Goal: Task Accomplishment & Management: Complete application form

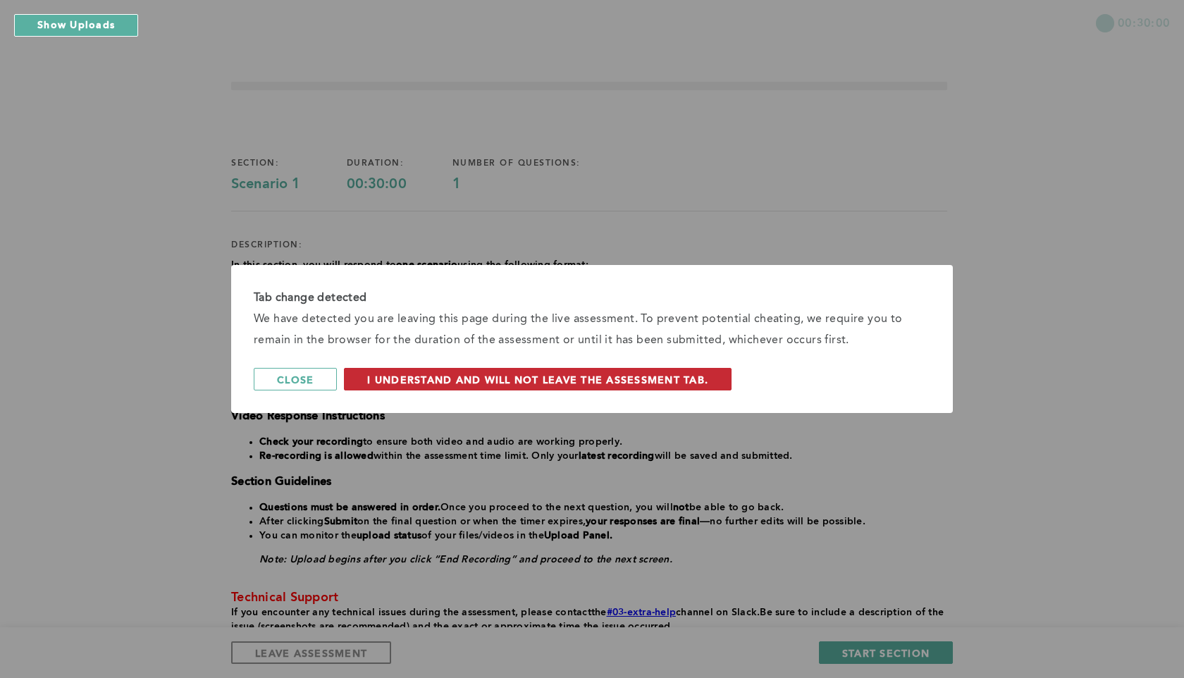
scroll to position [108, 0]
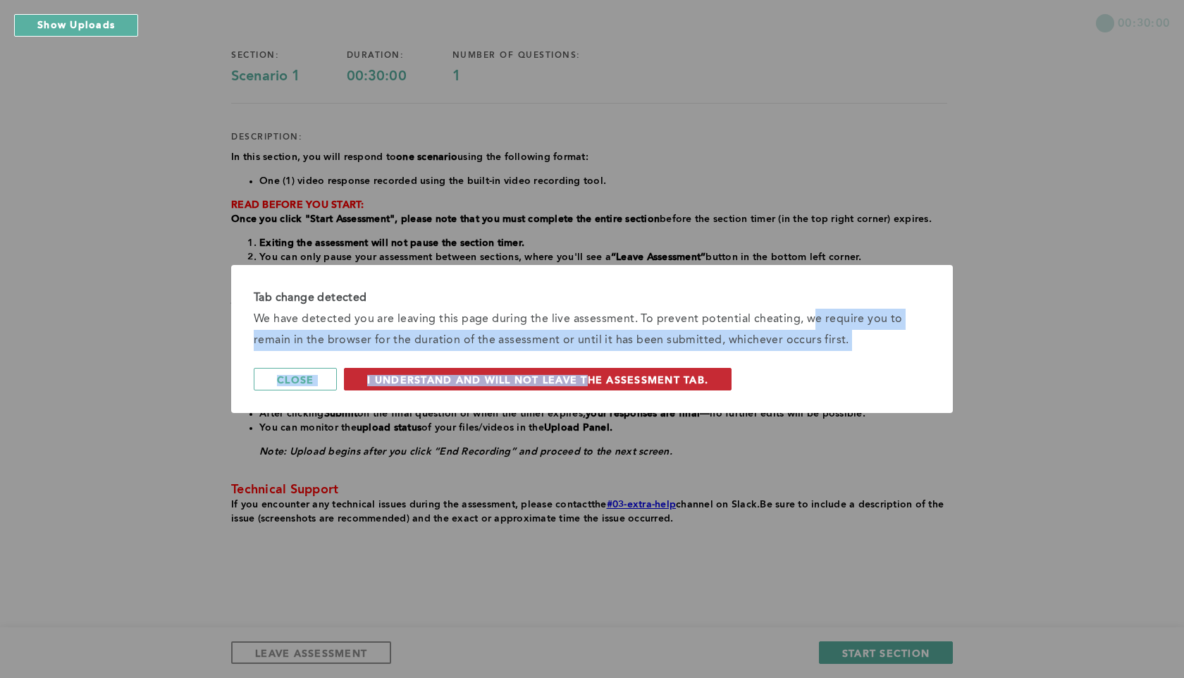
click at [584, 376] on div "Tab change detected We have detected you are leaving this page during the live …" at bounding box center [592, 339] width 722 height 148
click at [584, 376] on span "I understand and will not leave the assessment tab." at bounding box center [537, 379] width 341 height 13
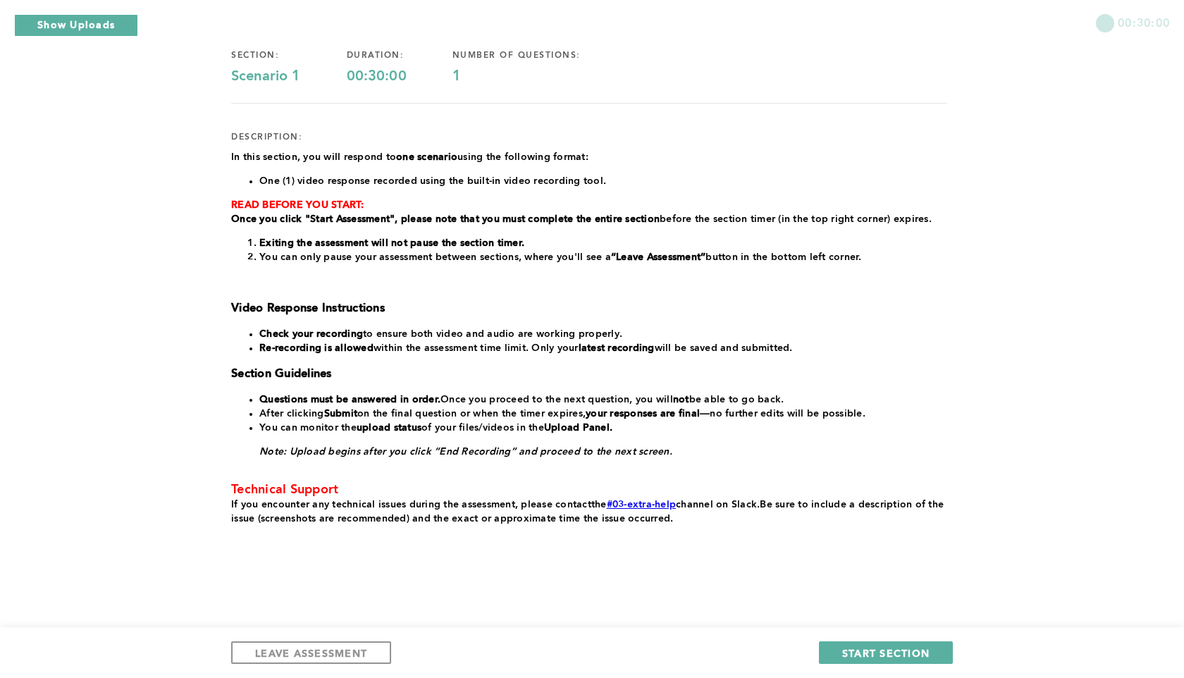
click at [851, 116] on div "section: Scenario 1 duration: 00:30:00 number of questions: 1 description: ﻿In …" at bounding box center [589, 311] width 716 height 569
click at [858, 656] on span "START SECTION" at bounding box center [885, 652] width 87 height 13
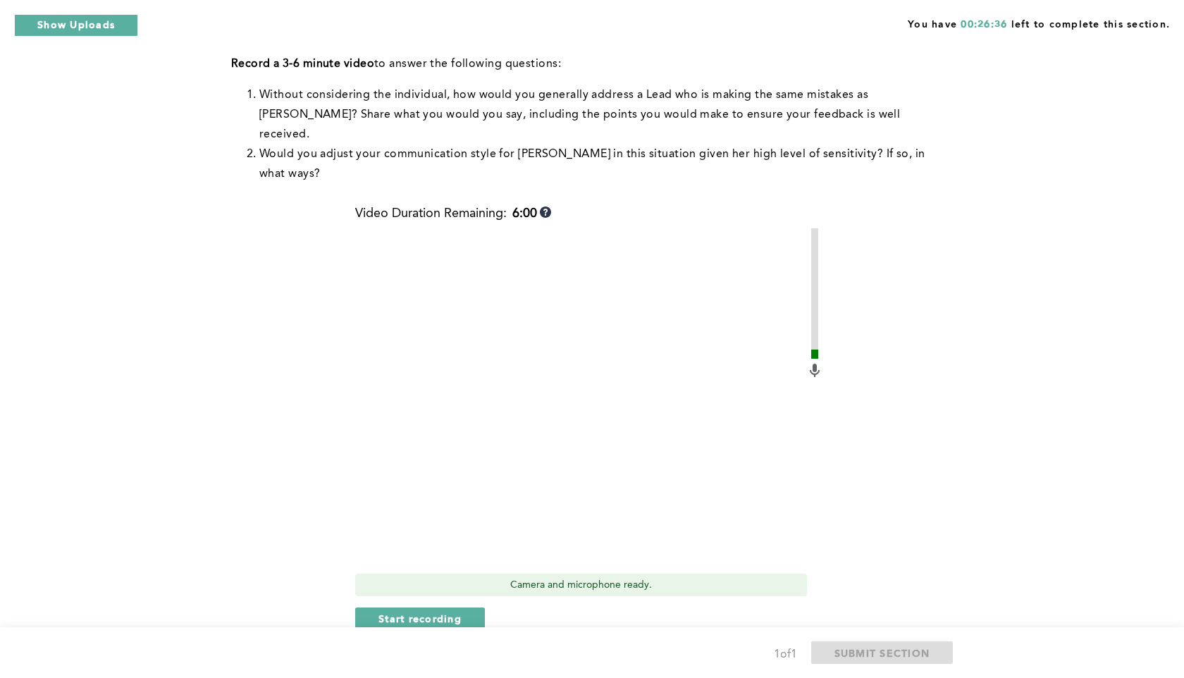
scroll to position [467, 0]
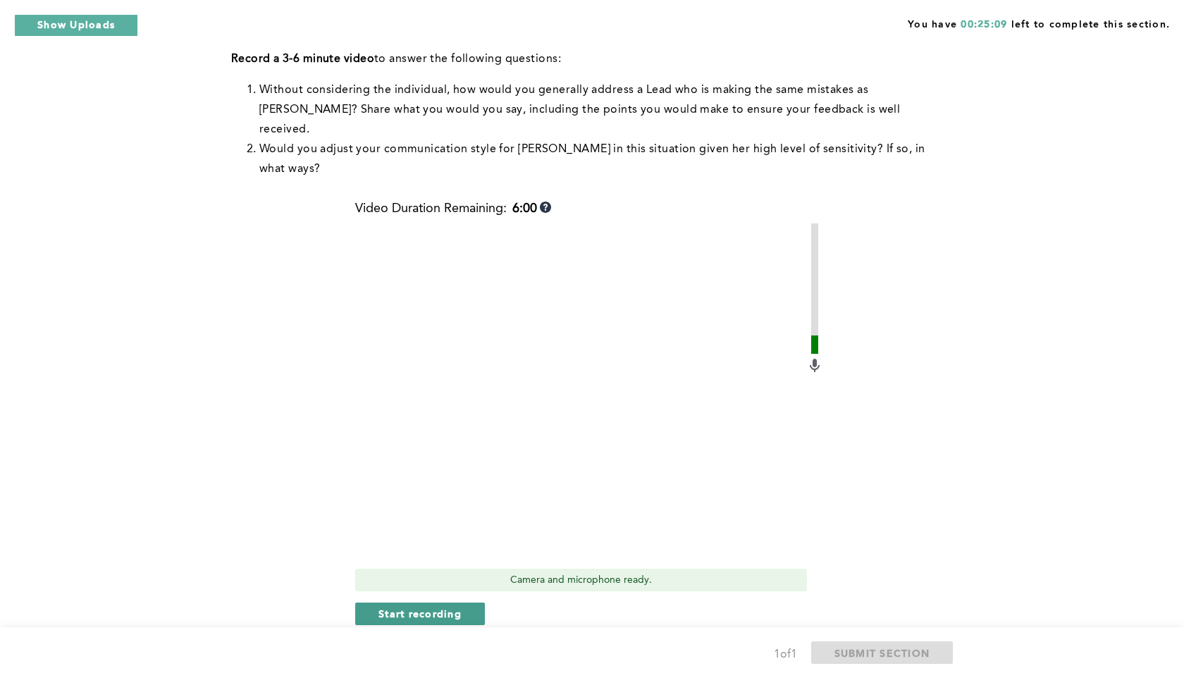
click at [430, 607] on span "Start recording" at bounding box center [420, 613] width 83 height 13
click at [430, 607] on span "Stop recording" at bounding box center [420, 613] width 82 height 13
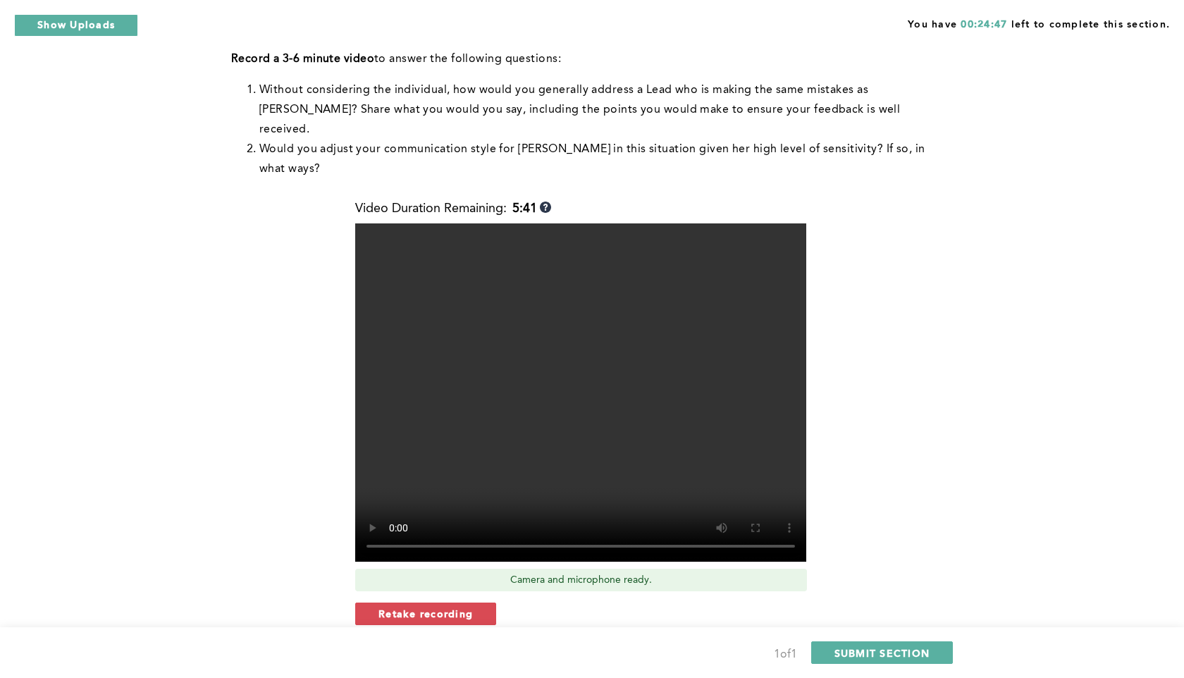
click at [430, 607] on span "Retake recording" at bounding box center [426, 613] width 94 height 13
click at [615, 654] on span "Yes, retake video" at bounding box center [628, 660] width 94 height 13
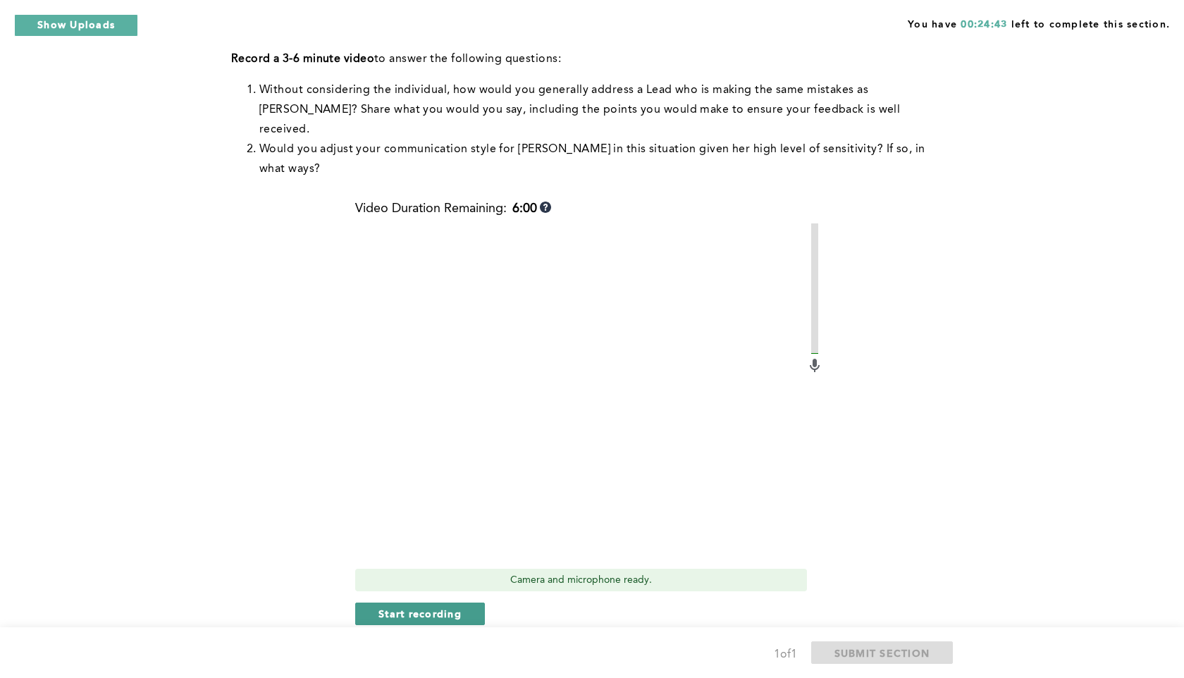
click at [465, 603] on button "Start recording" at bounding box center [420, 614] width 130 height 23
click at [465, 603] on button "Stop recording" at bounding box center [419, 614] width 129 height 23
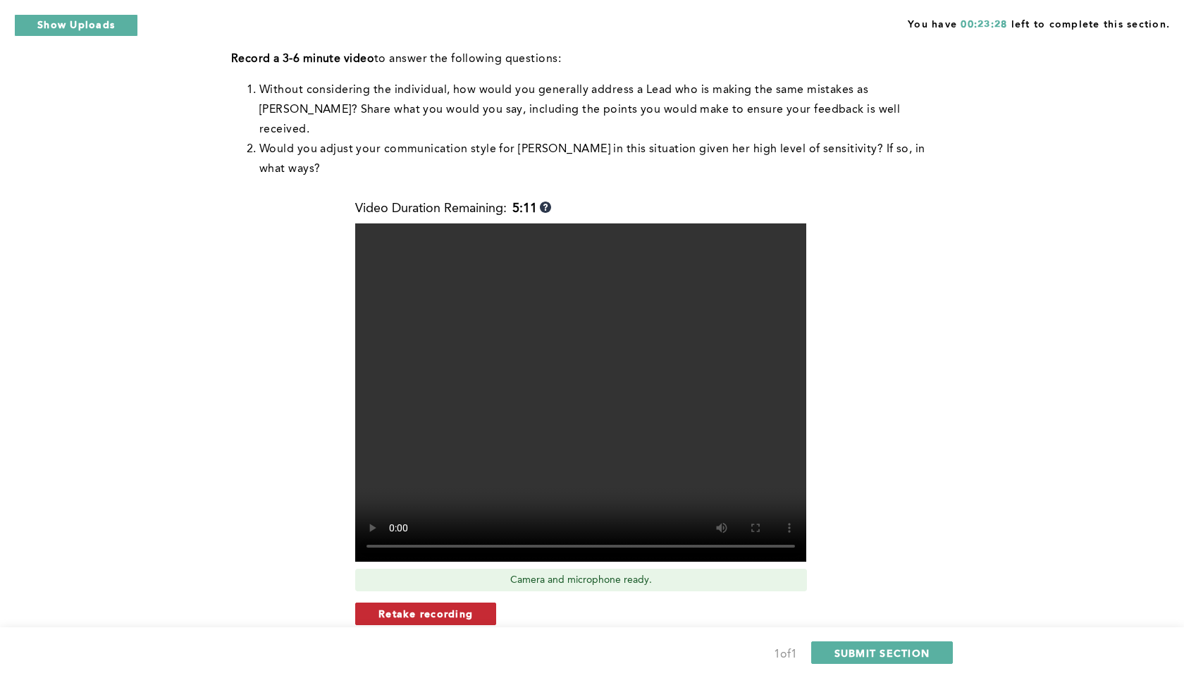
click at [450, 607] on span "Retake recording" at bounding box center [426, 613] width 94 height 13
click at [611, 654] on span "Yes, retake video" at bounding box center [628, 660] width 94 height 13
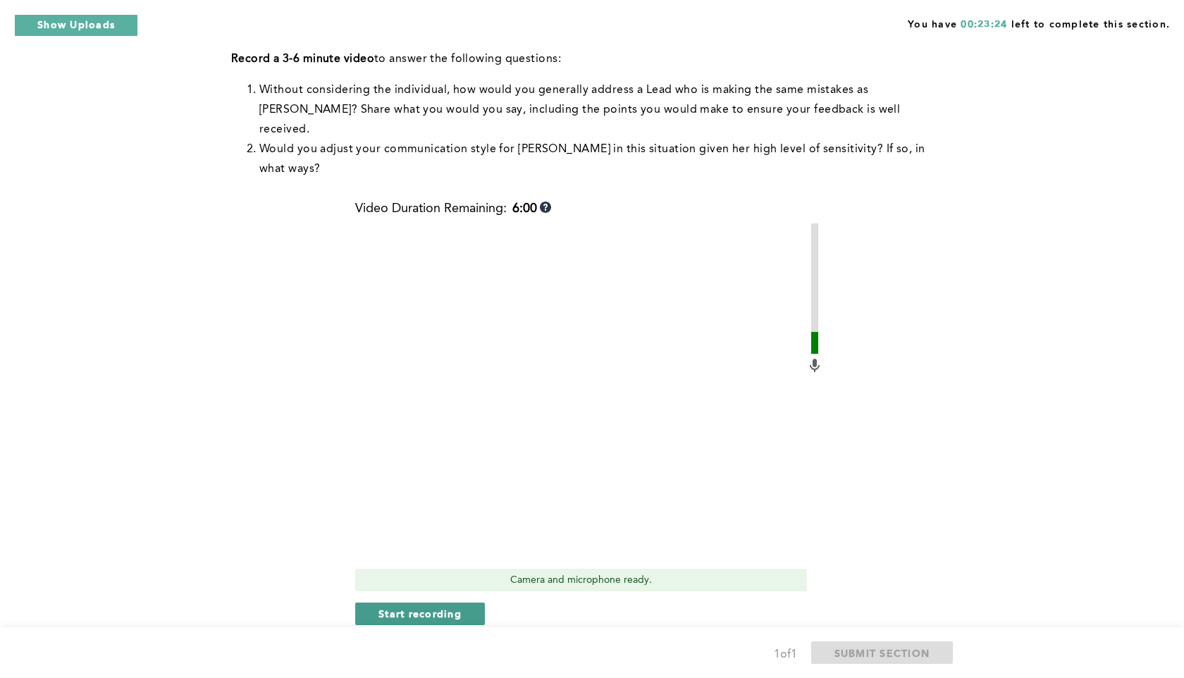
click at [474, 603] on button "Start recording" at bounding box center [420, 614] width 130 height 23
click at [474, 603] on button "Stop recording" at bounding box center [419, 614] width 129 height 23
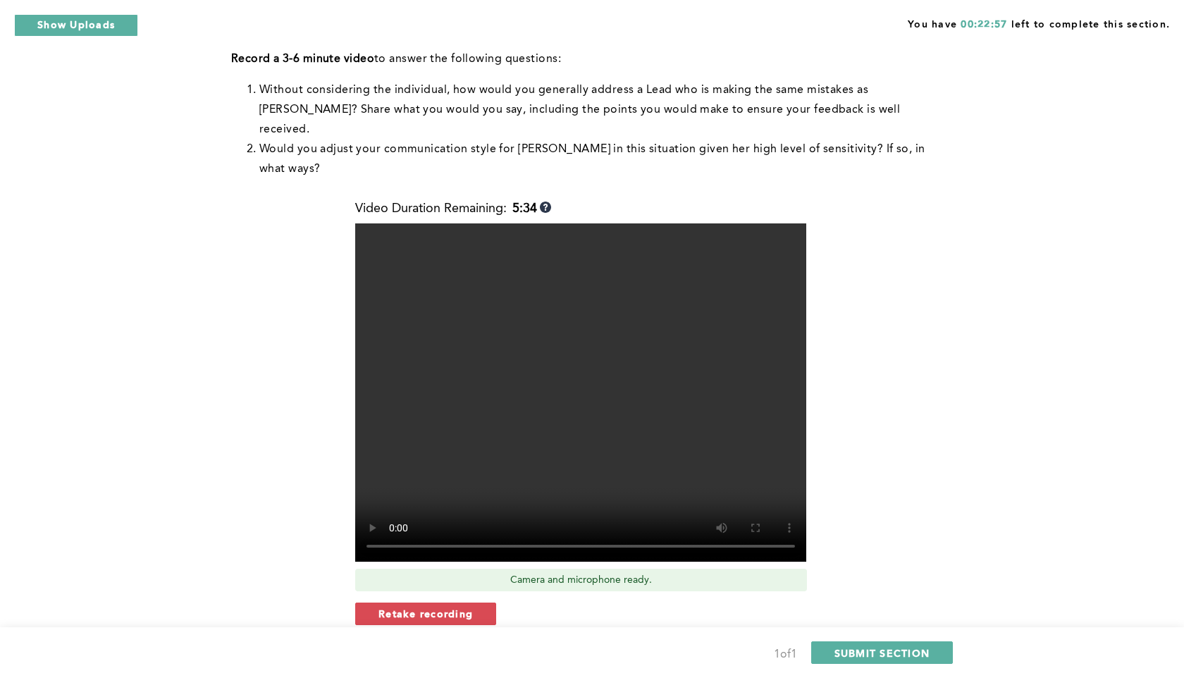
click at [474, 603] on button "Retake recording" at bounding box center [425, 614] width 141 height 23
click at [618, 654] on span "Yes, retake video" at bounding box center [628, 660] width 94 height 13
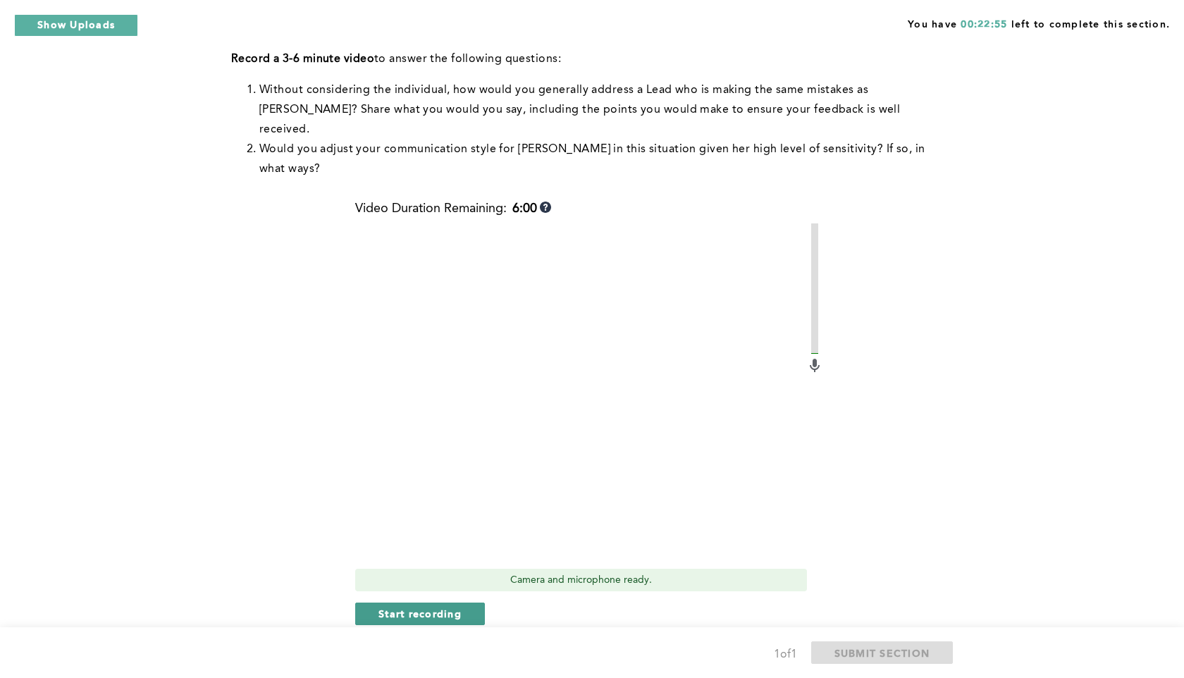
click at [449, 607] on span "Start recording" at bounding box center [420, 613] width 83 height 13
click at [449, 607] on span "Stop recording" at bounding box center [420, 613] width 82 height 13
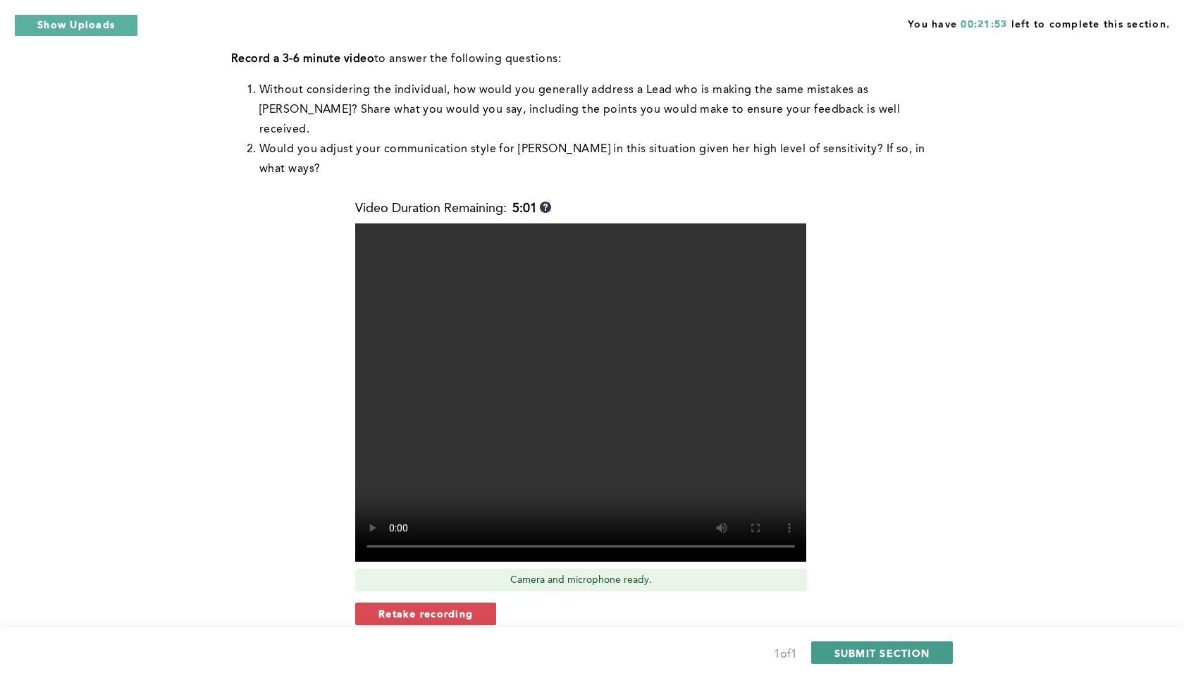
click at [857, 642] on button "SUBMIT SECTION" at bounding box center [882, 653] width 142 height 23
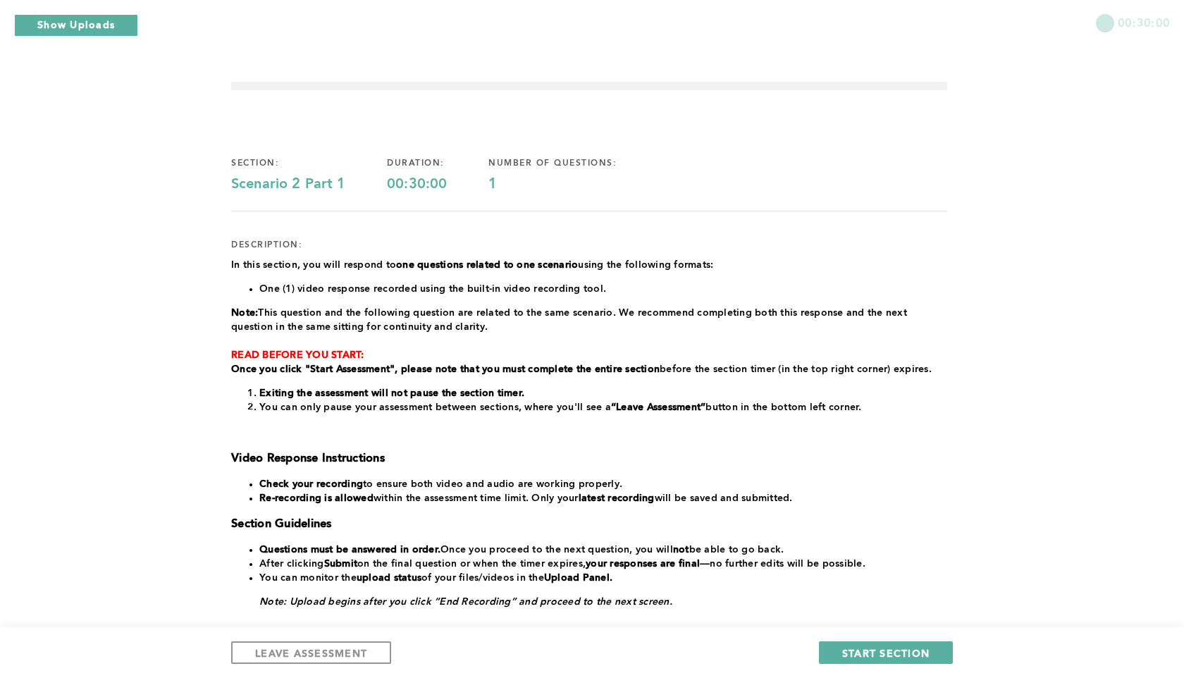
scroll to position [149, 0]
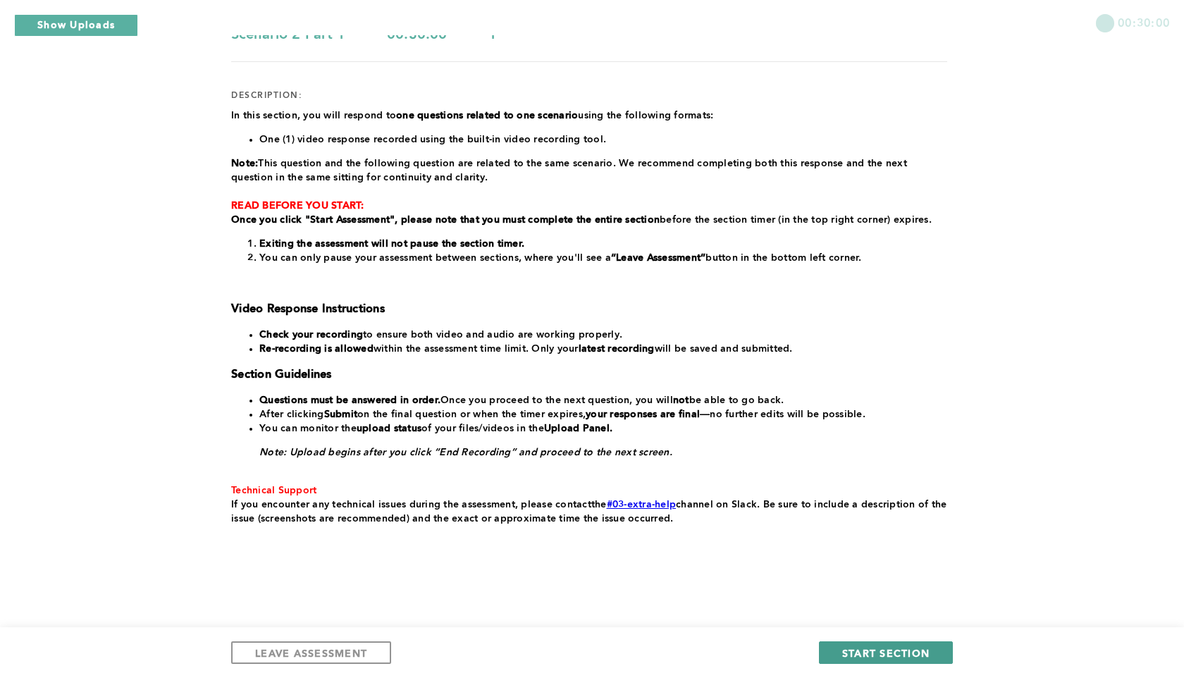
click at [871, 651] on span "START SECTION" at bounding box center [885, 652] width 87 height 13
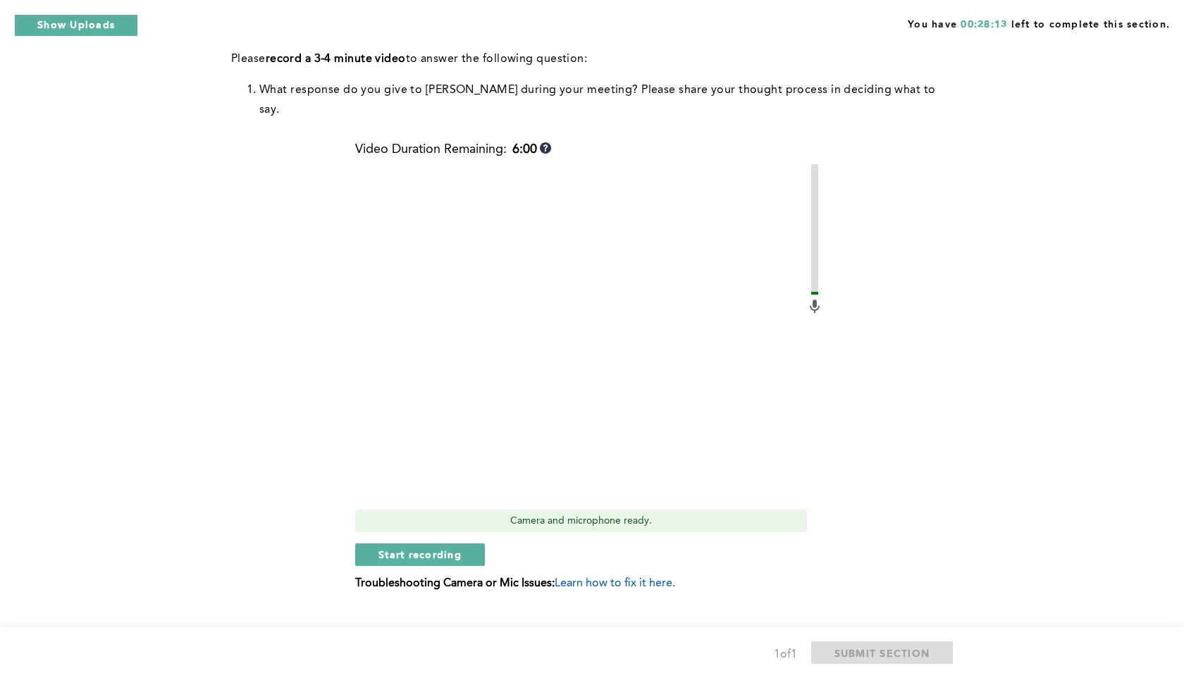
scroll to position [512, 0]
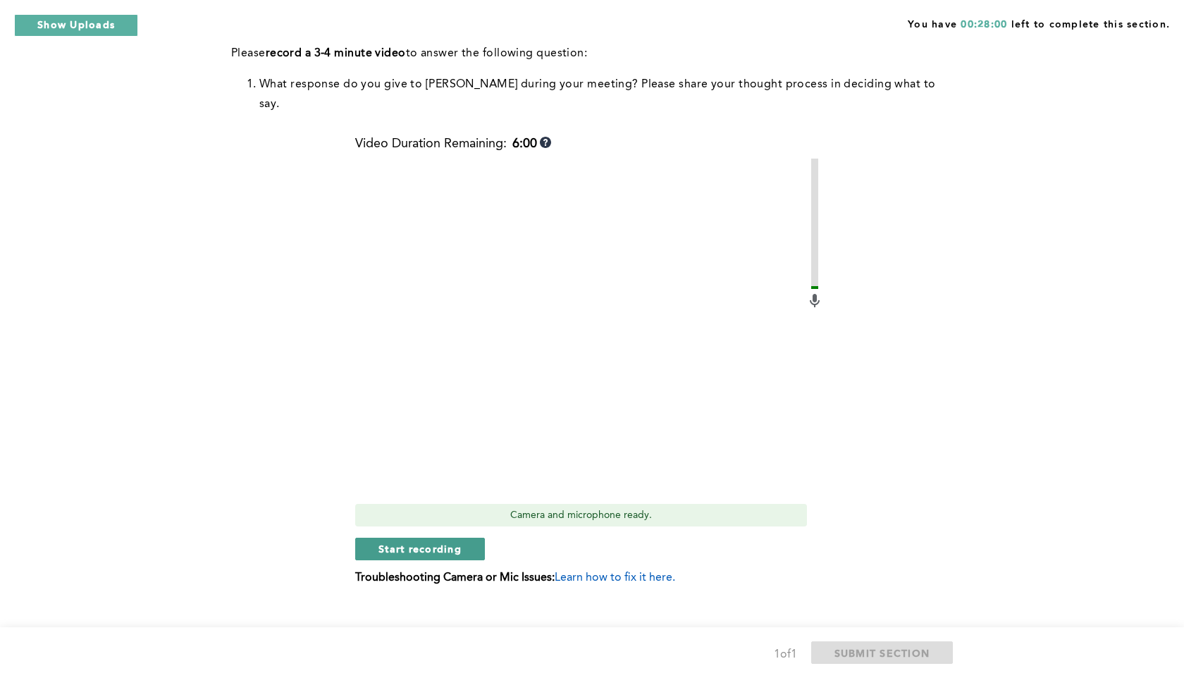
click at [446, 542] on span "Start recording" at bounding box center [420, 548] width 83 height 13
click at [446, 542] on span "Stop recording" at bounding box center [420, 548] width 82 height 13
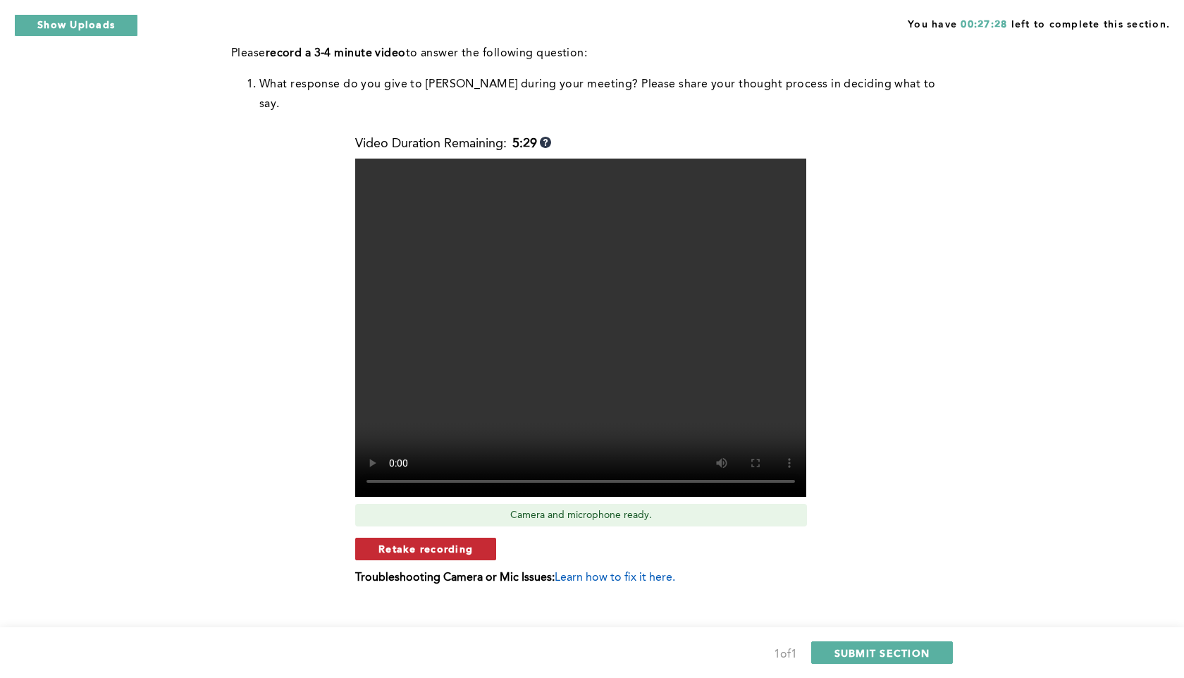
click at [454, 542] on span "Retake recording" at bounding box center [426, 548] width 94 height 13
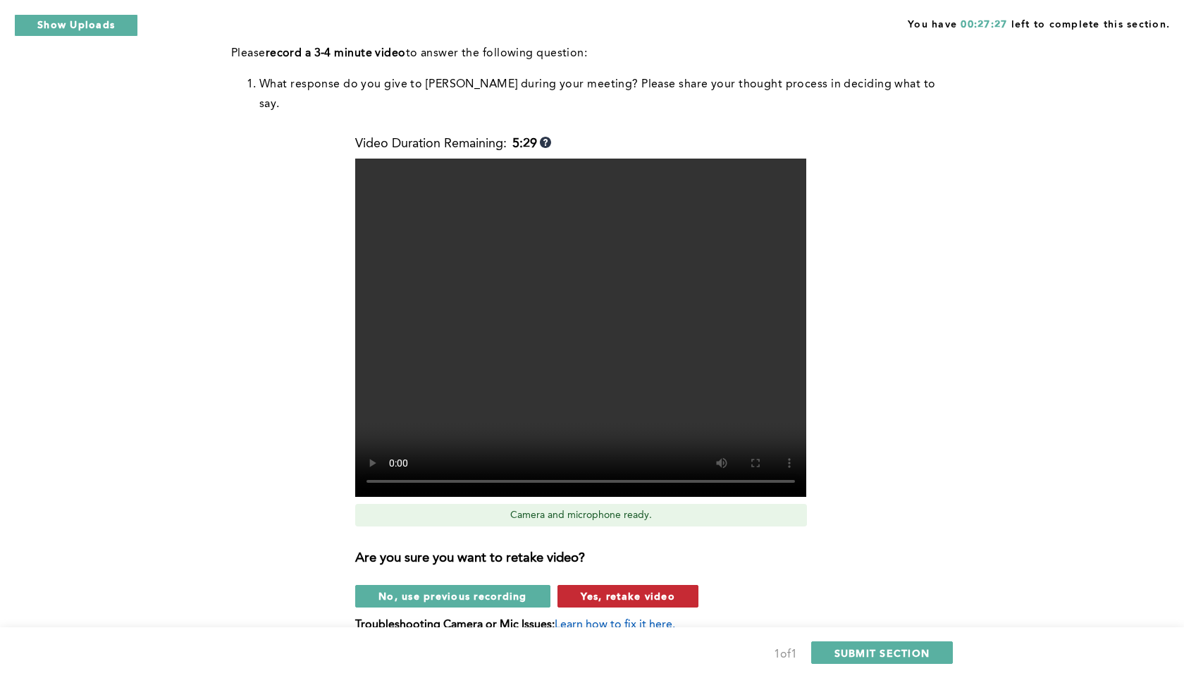
click at [595, 589] on span "Yes, retake video" at bounding box center [628, 595] width 94 height 13
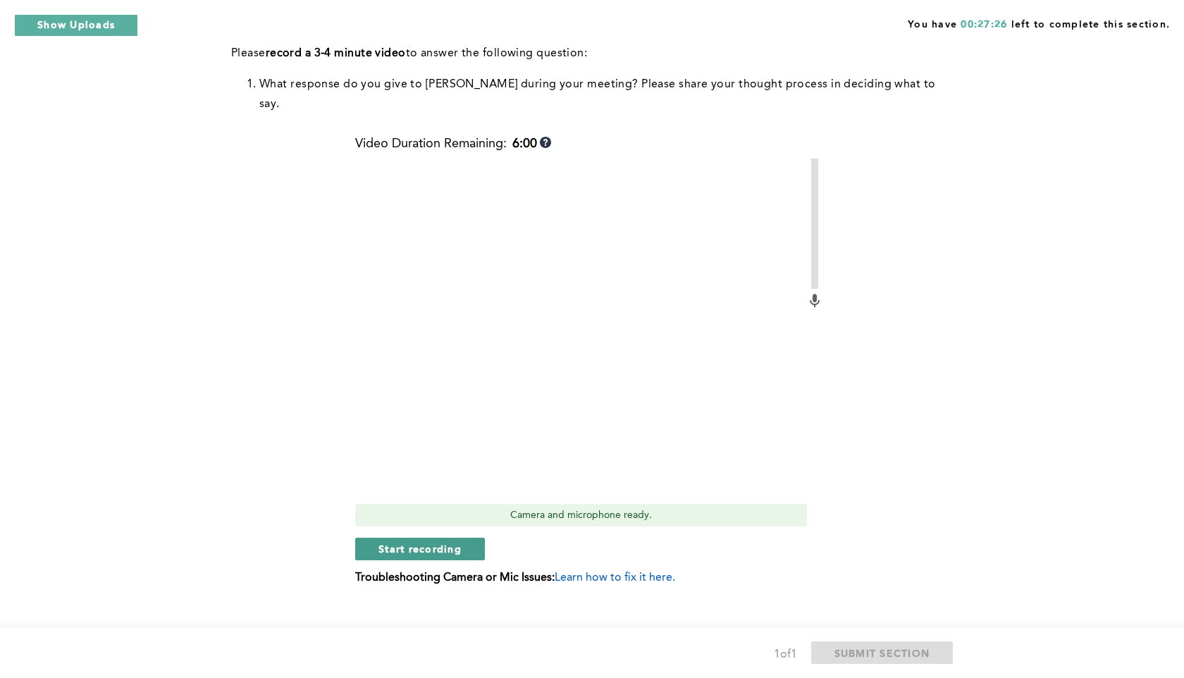
click at [427, 542] on span "Start recording" at bounding box center [420, 548] width 83 height 13
click at [427, 542] on span "Stop recording" at bounding box center [420, 548] width 82 height 13
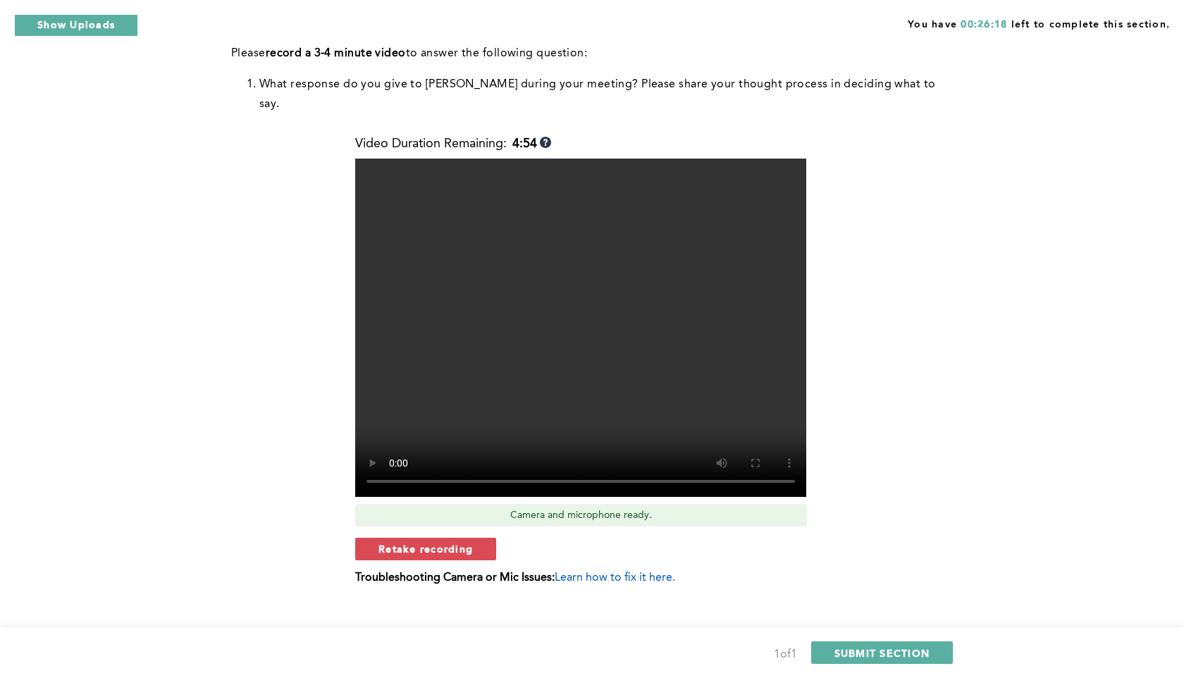
click at [427, 542] on span "Retake recording" at bounding box center [426, 548] width 94 height 13
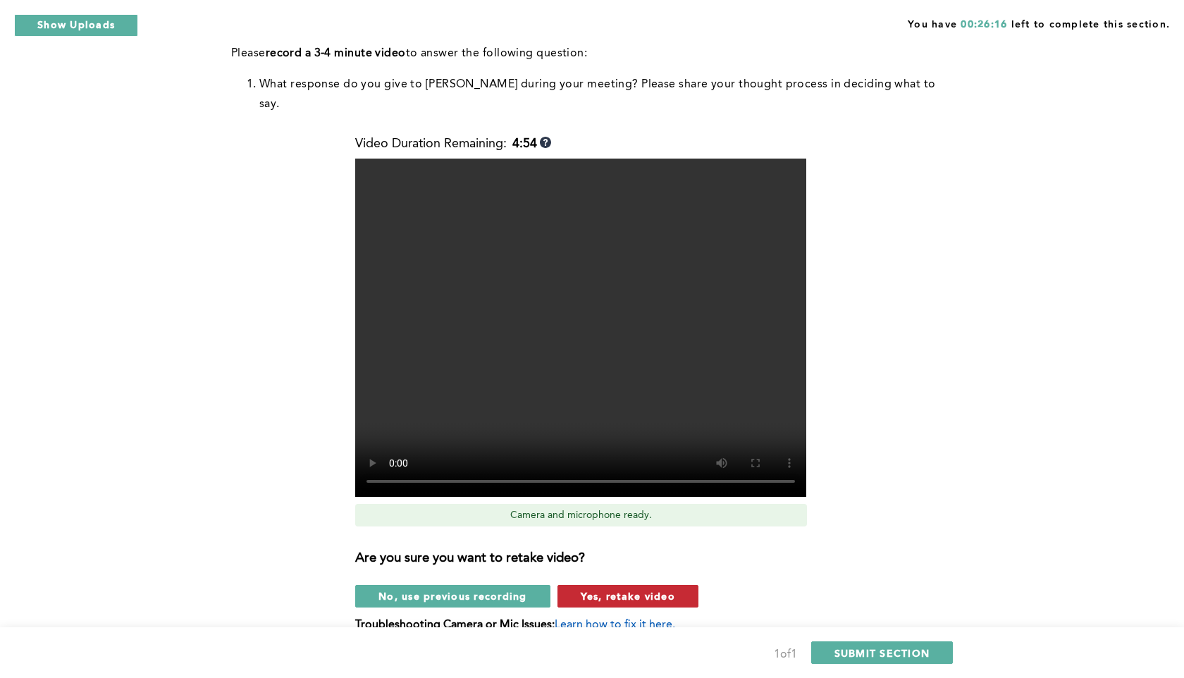
click at [593, 589] on span "Yes, retake video" at bounding box center [628, 595] width 94 height 13
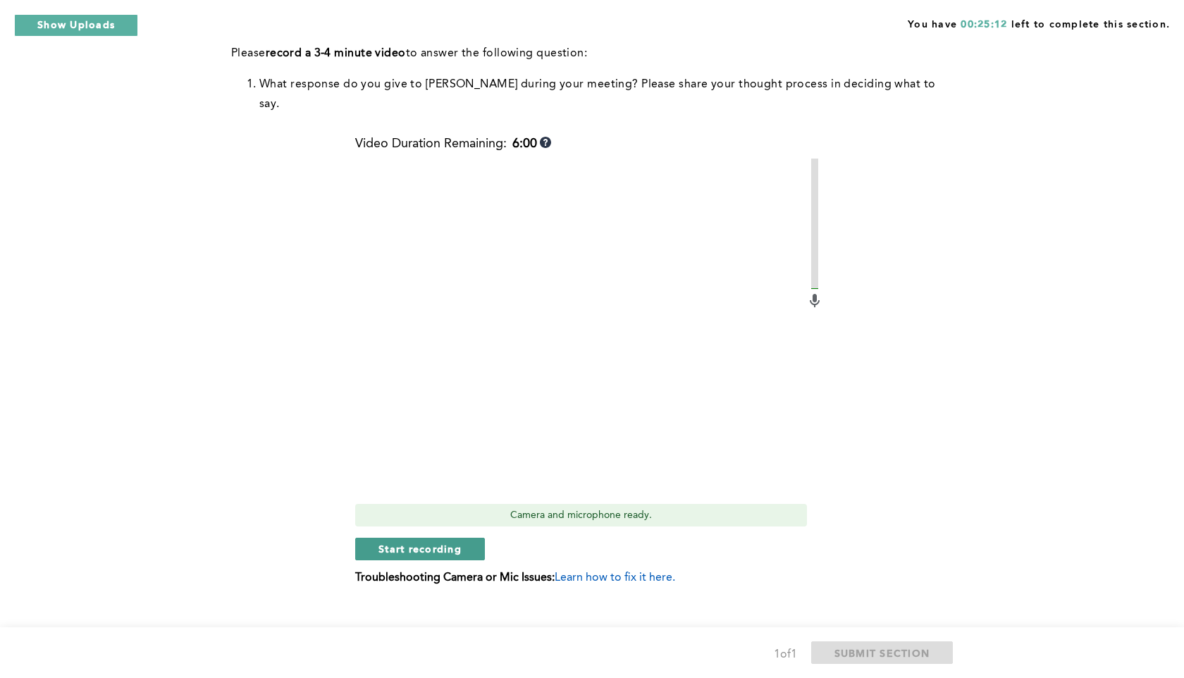
click at [464, 538] on button "Start recording" at bounding box center [420, 549] width 130 height 23
click at [464, 538] on button "Stop recording" at bounding box center [419, 549] width 129 height 23
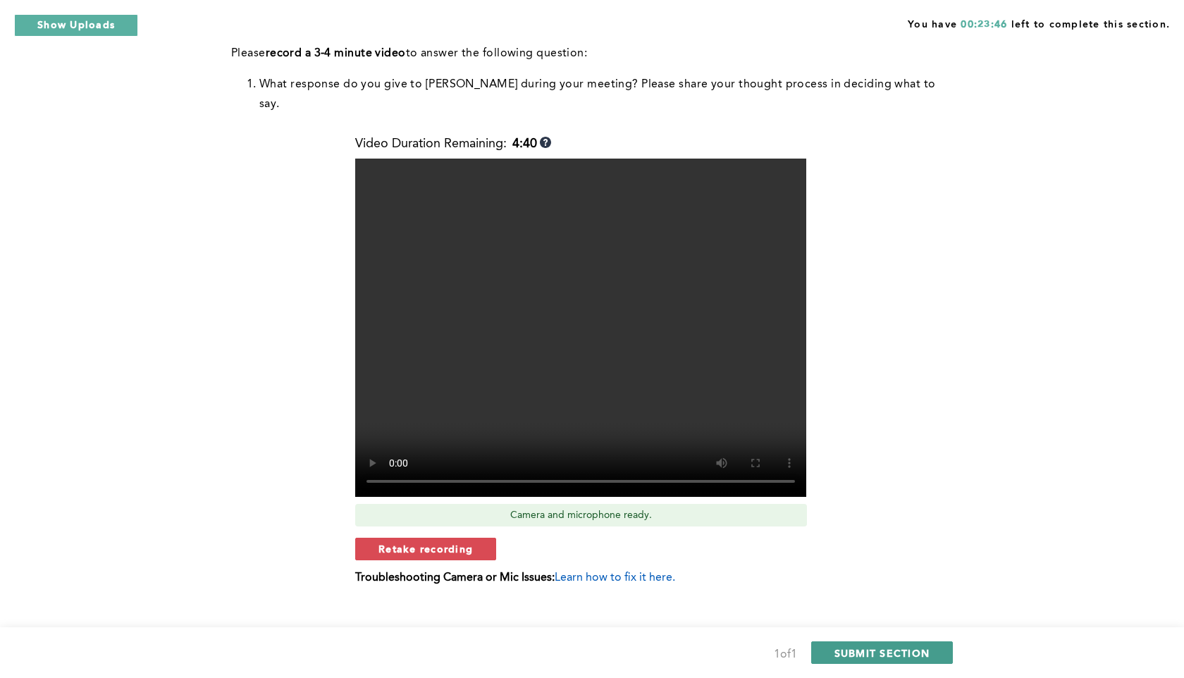
click at [821, 658] on button "SUBMIT SECTION" at bounding box center [882, 653] width 142 height 23
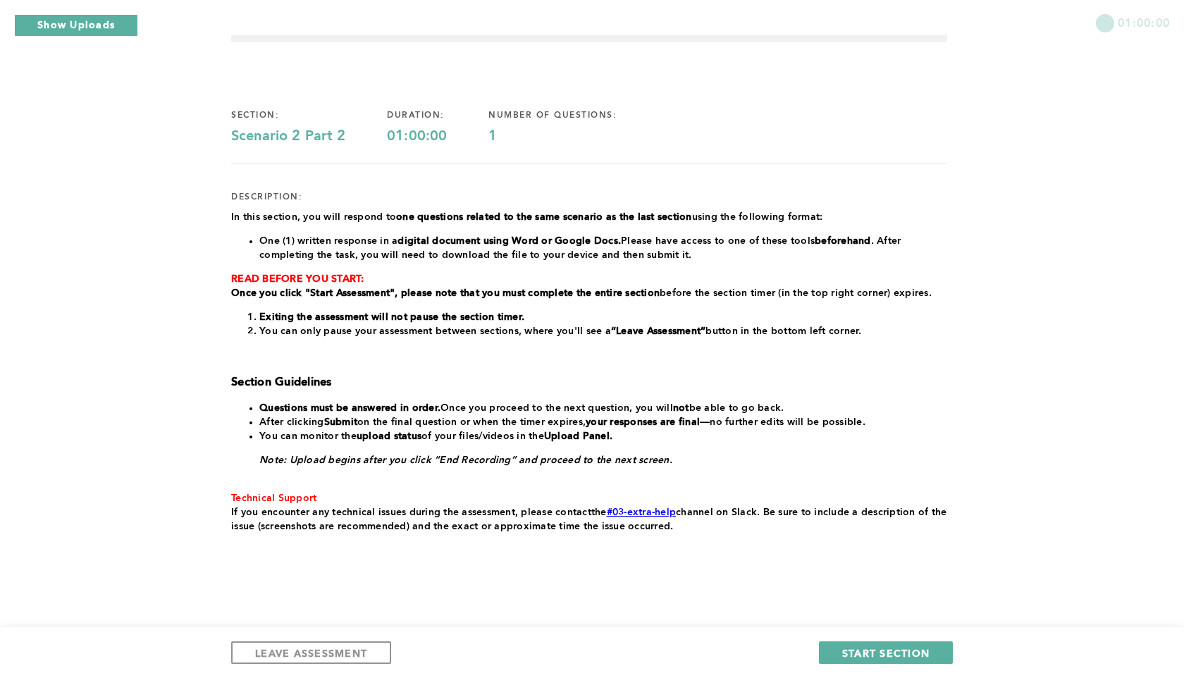
scroll to position [56, 0]
